Goal: Information Seeking & Learning: Learn about a topic

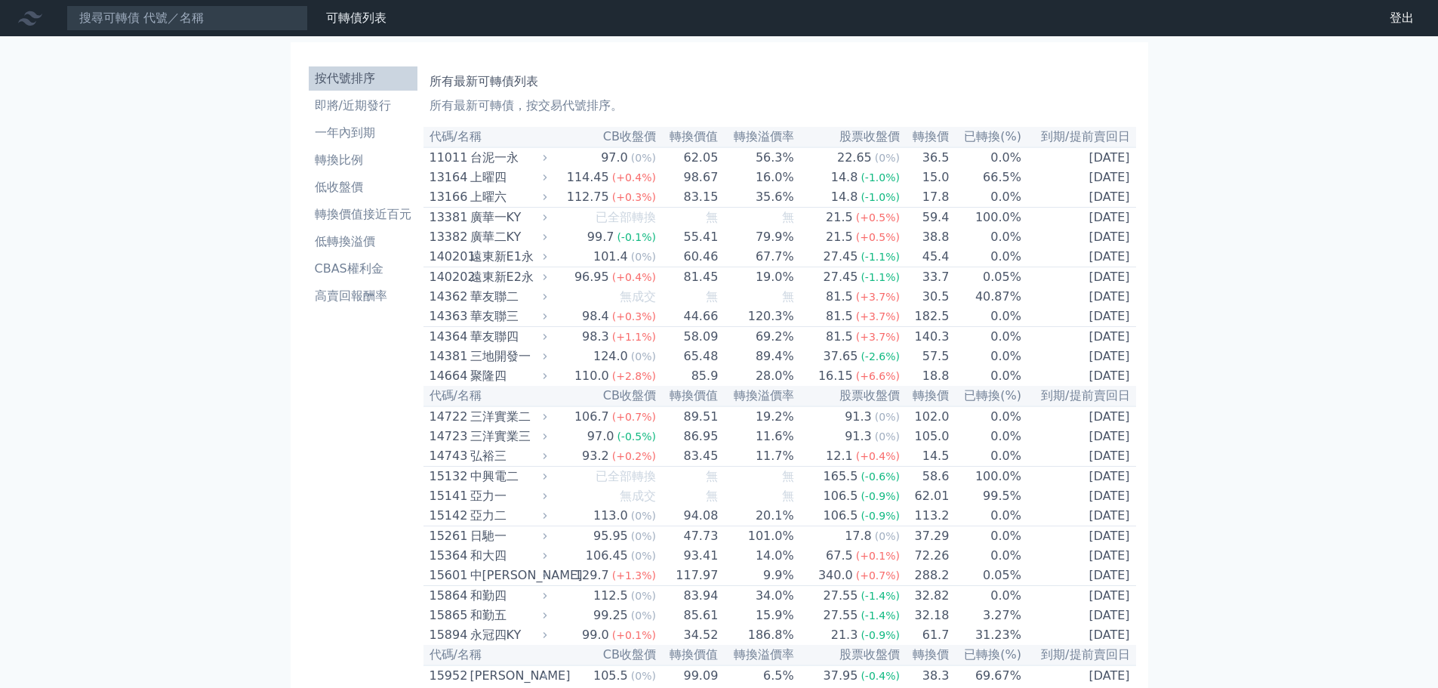
scroll to position [5192, 0]
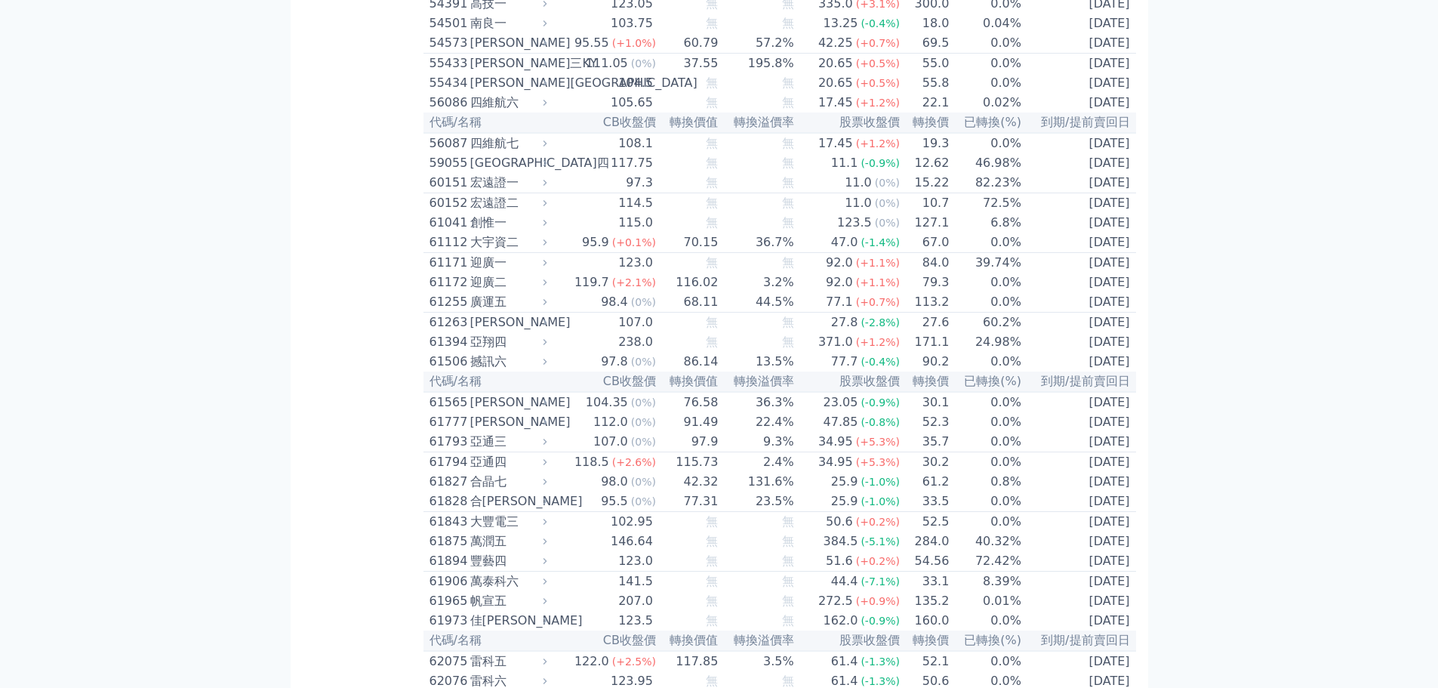
scroll to position [5192, 0]
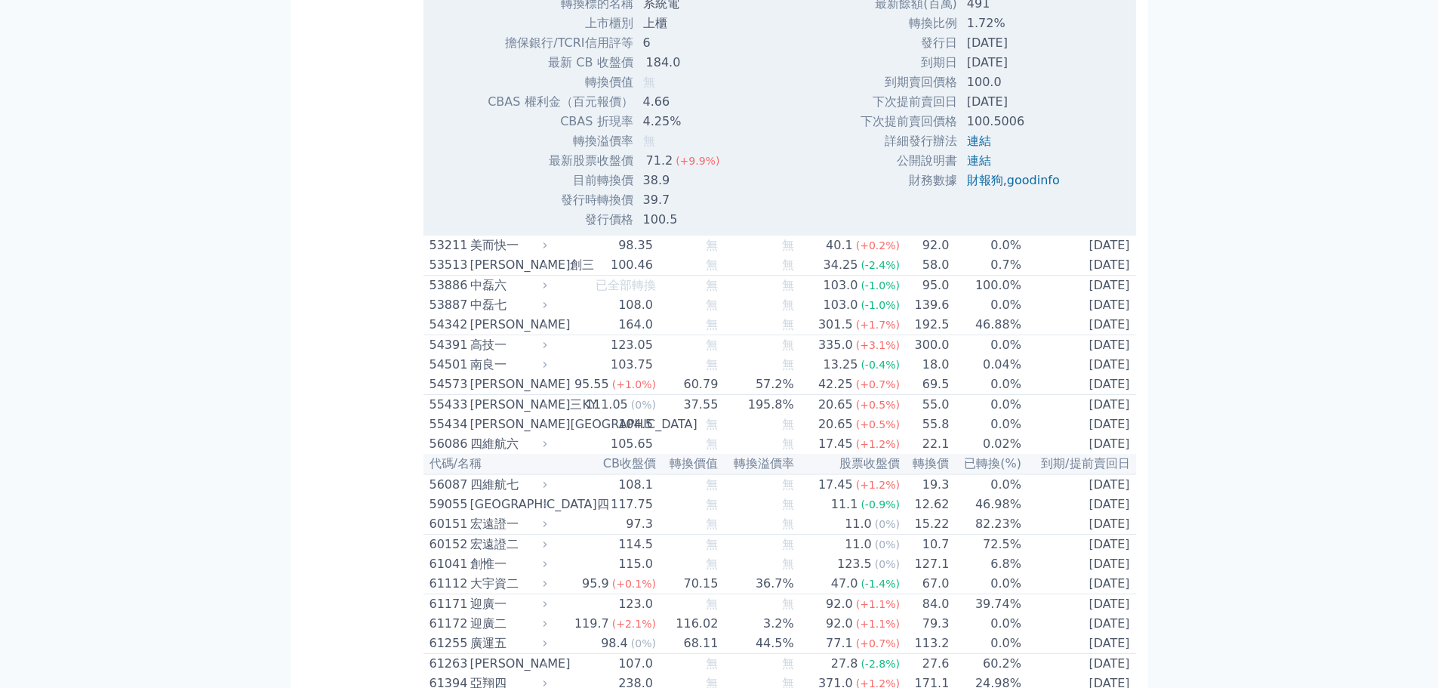
scroll to position [5342, 0]
drag, startPoint x: 644, startPoint y: 536, endPoint x: 712, endPoint y: 535, distance: 67.9
click at [712, 170] on td "71.2 (+9.9%)" at bounding box center [683, 160] width 98 height 20
drag, startPoint x: 973, startPoint y: 442, endPoint x: 1068, endPoint y: 440, distance: 95.1
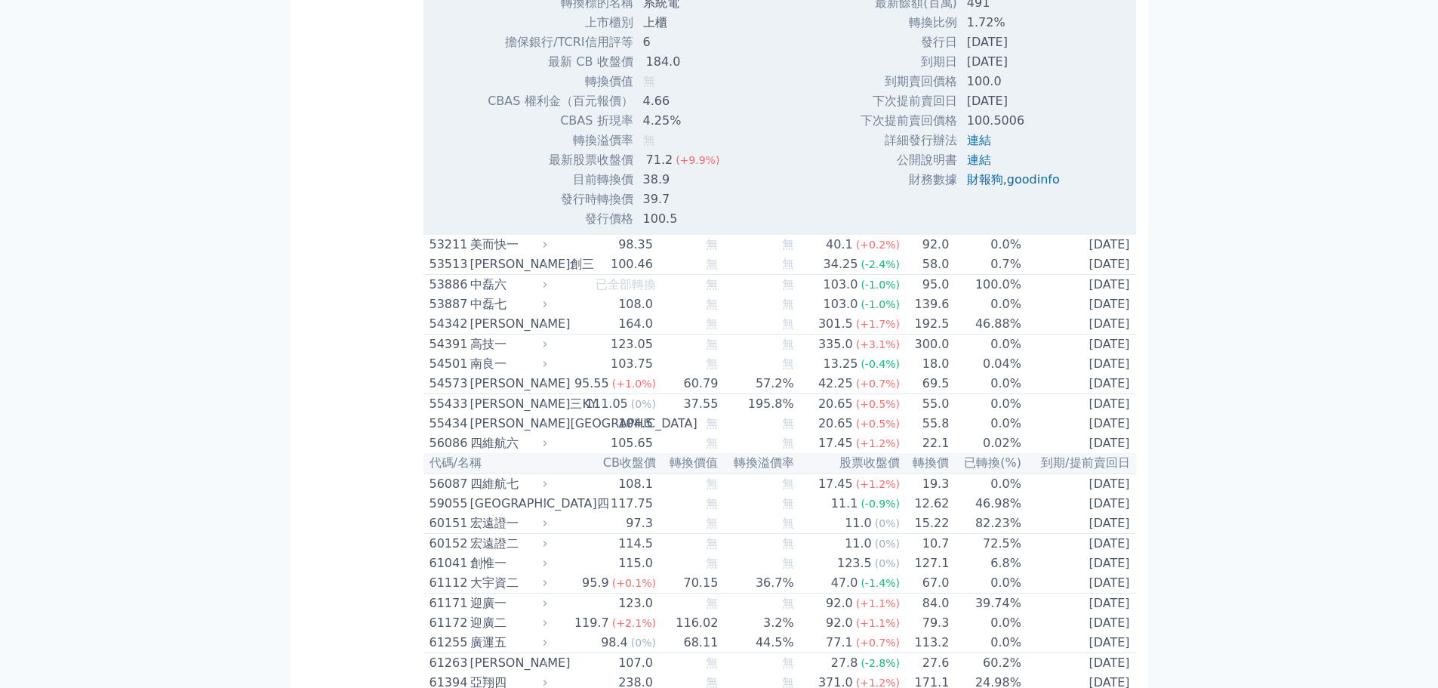
click at [1068, 72] on td "[DATE]" at bounding box center [1015, 62] width 114 height 20
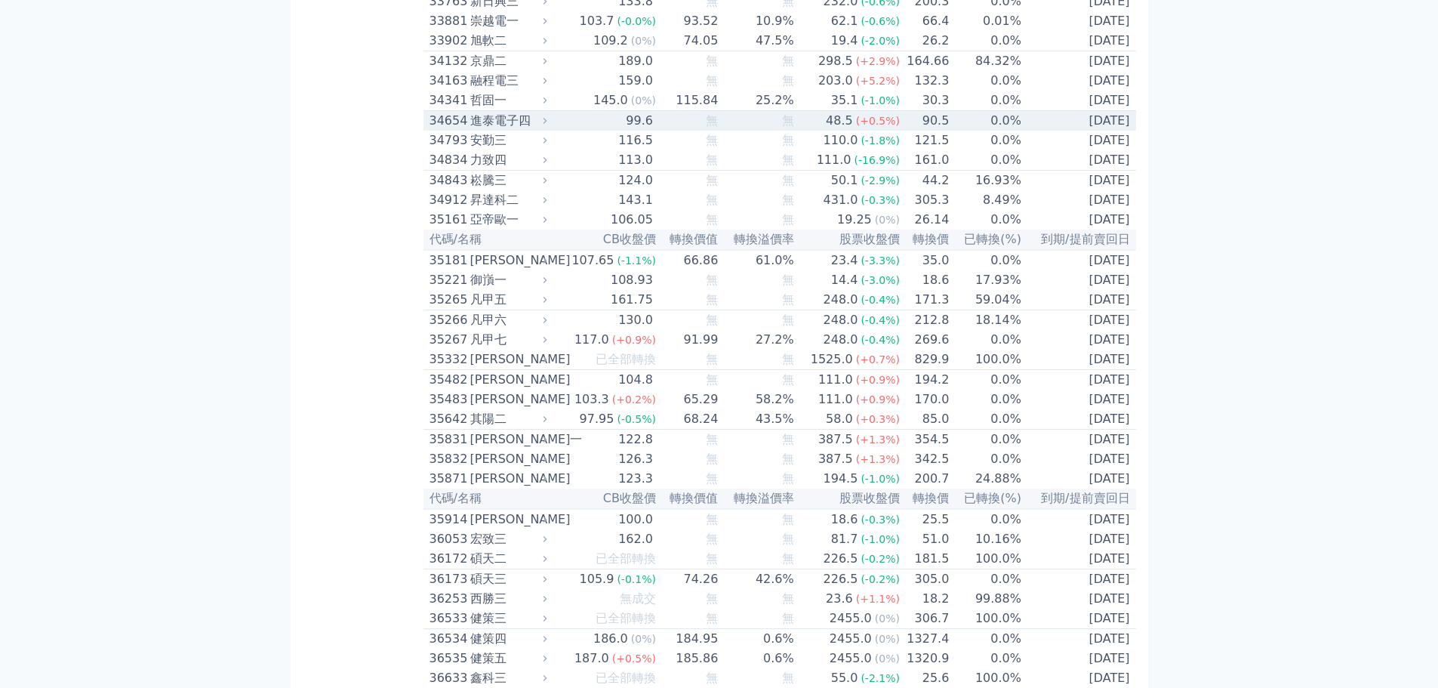
scroll to position [3003, 0]
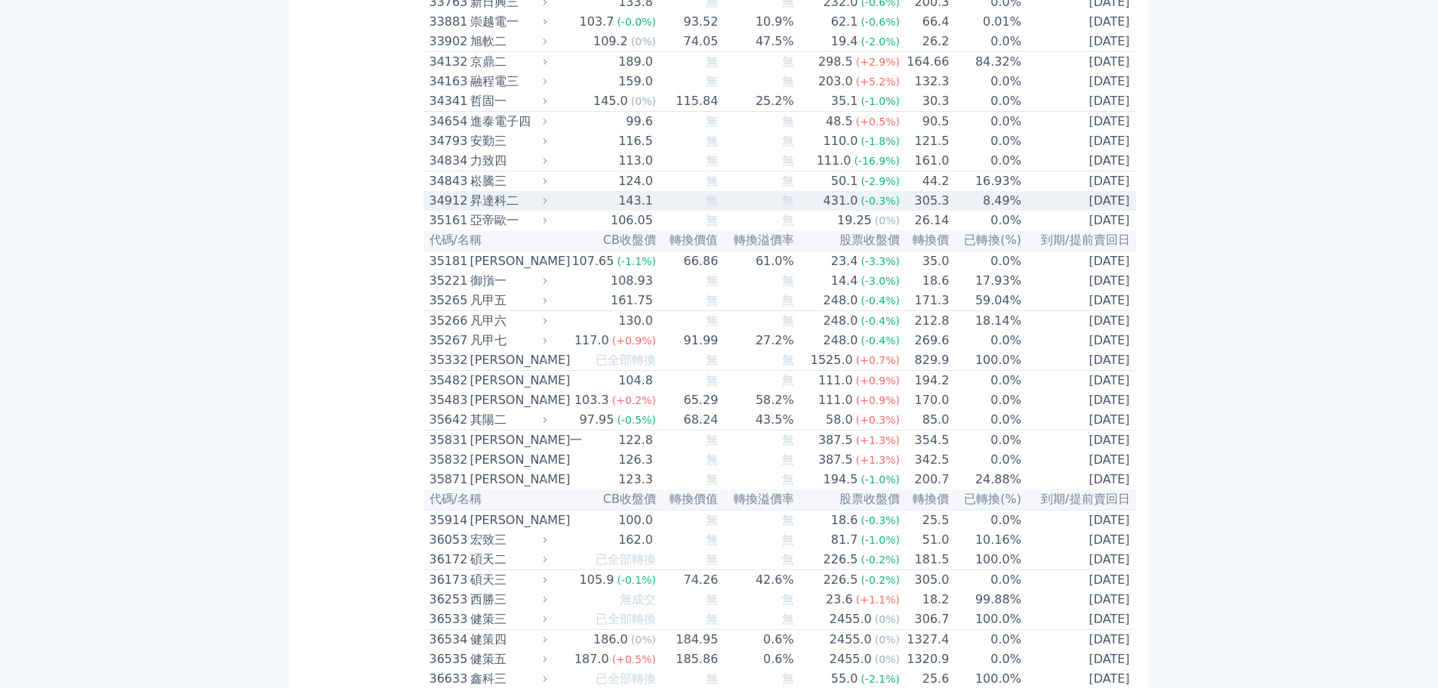
click at [497, 210] on div "昇達科二" at bounding box center [507, 201] width 74 height 18
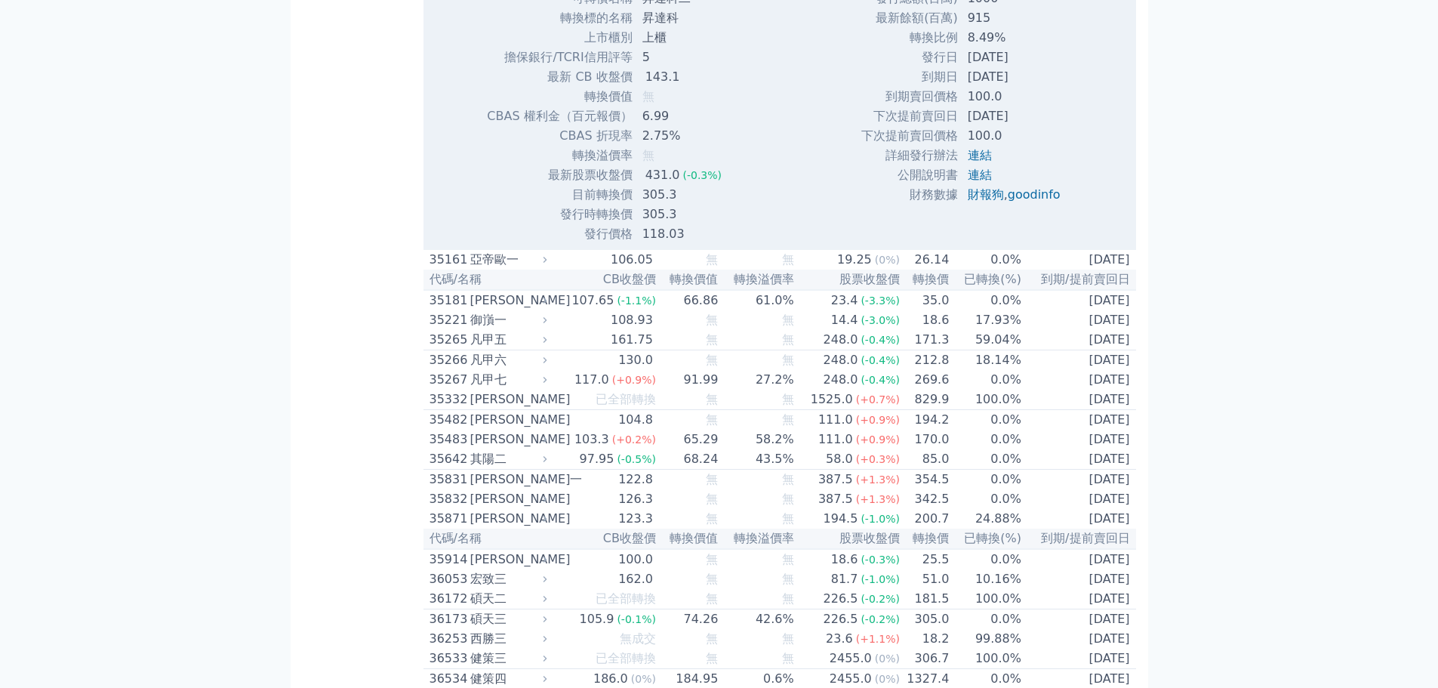
scroll to position [3455, 0]
drag, startPoint x: 968, startPoint y: 312, endPoint x: 1068, endPoint y: 313, distance: 100.4
click at [1068, 86] on td "[DATE]" at bounding box center [1016, 76] width 114 height 20
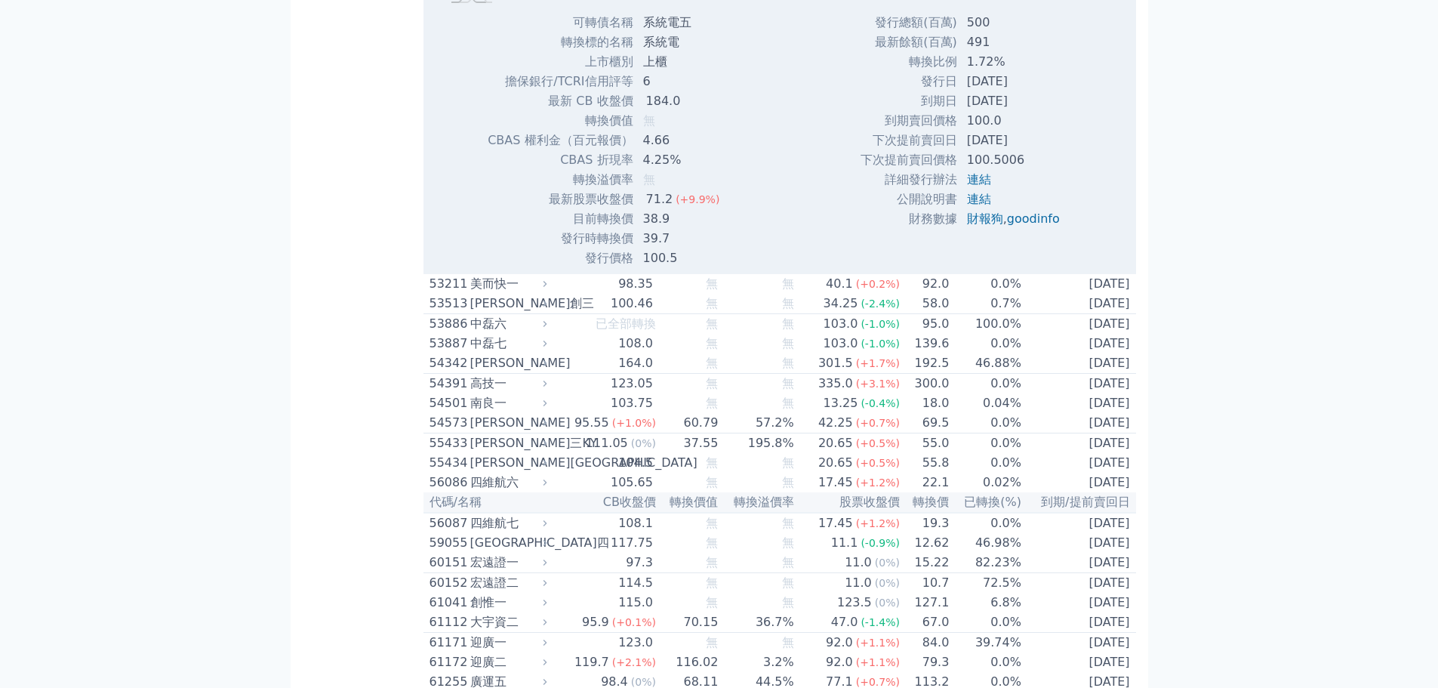
scroll to position [5794, 0]
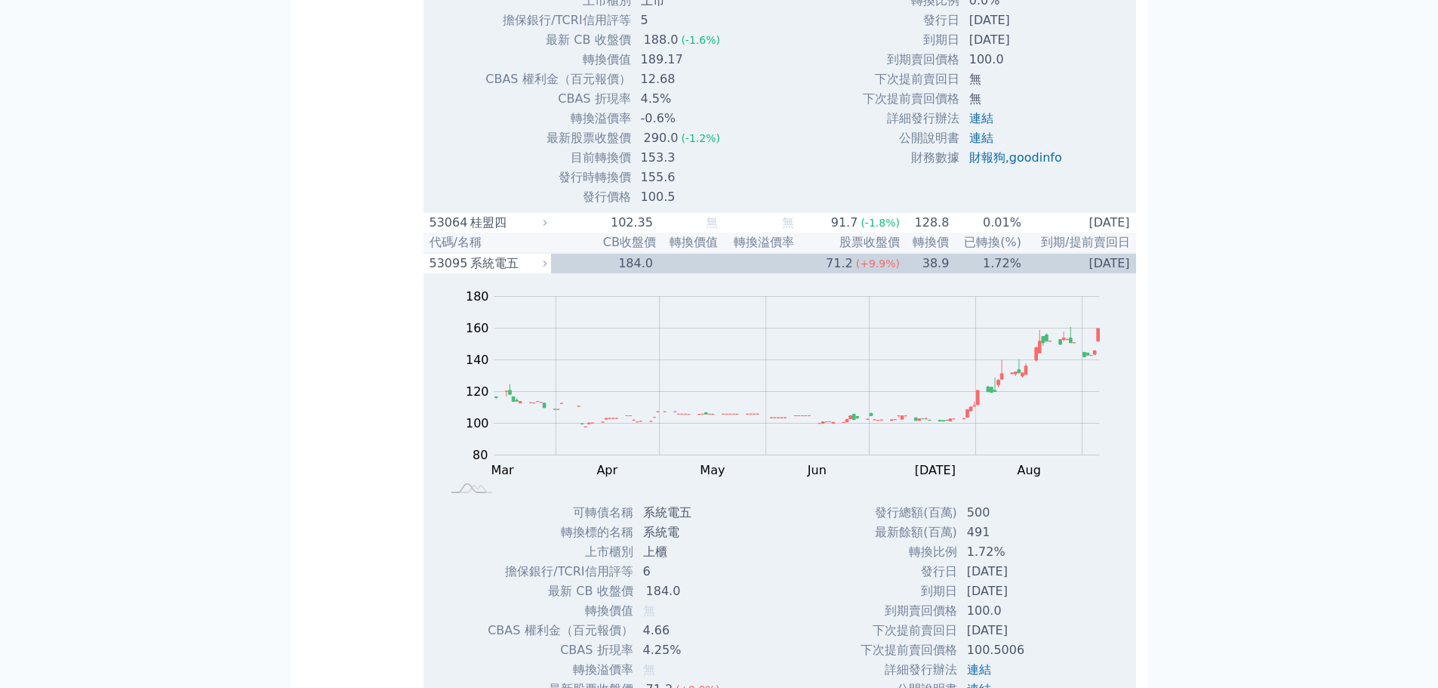
drag, startPoint x: 974, startPoint y: 409, endPoint x: 1023, endPoint y: 415, distance: 50.2
click at [1023, 50] on td "[DATE]" at bounding box center [1017, 40] width 114 height 20
